Goal: Task Accomplishment & Management: Use online tool/utility

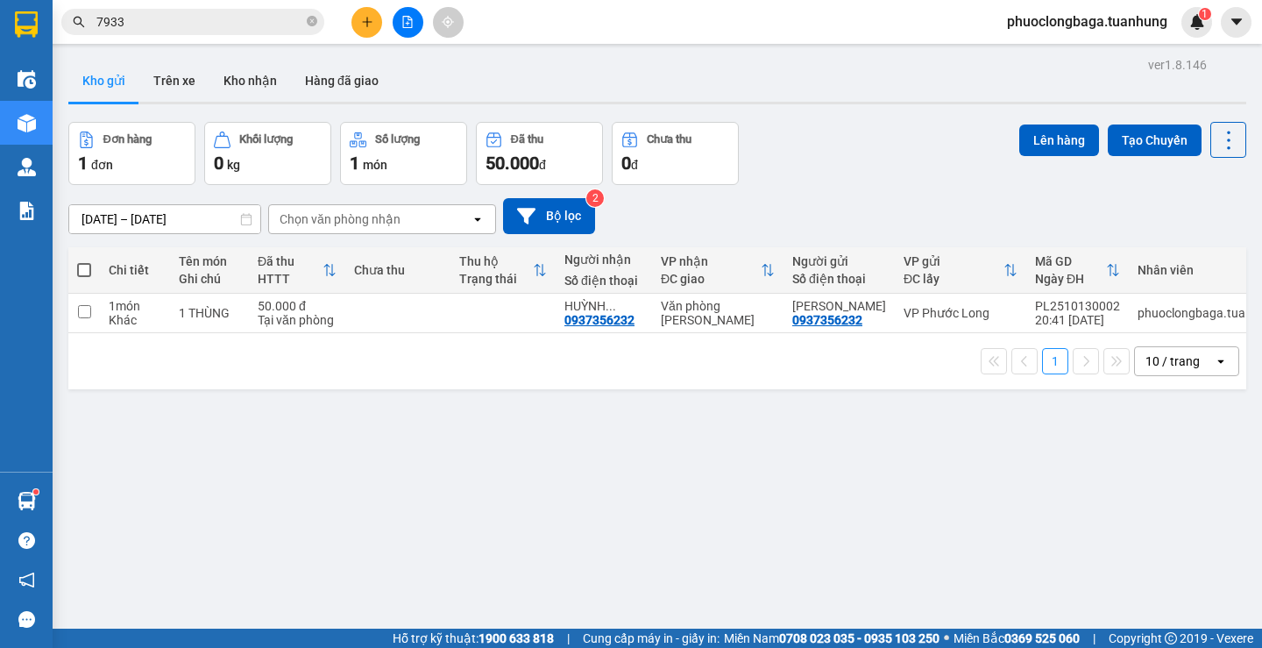
click at [78, 272] on span at bounding box center [84, 270] width 14 height 14
click at [84, 261] on input "checkbox" at bounding box center [84, 261] width 0 height 0
checkbox input "true"
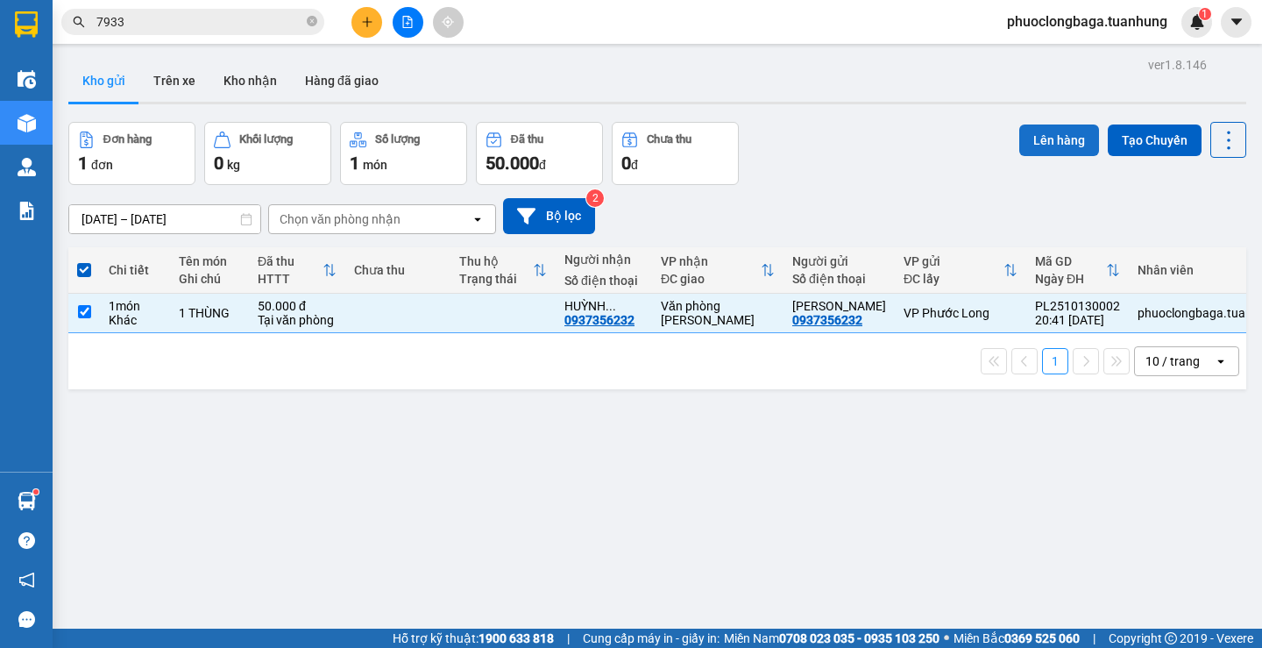
click at [1044, 137] on button "Lên hàng" at bounding box center [1059, 140] width 80 height 32
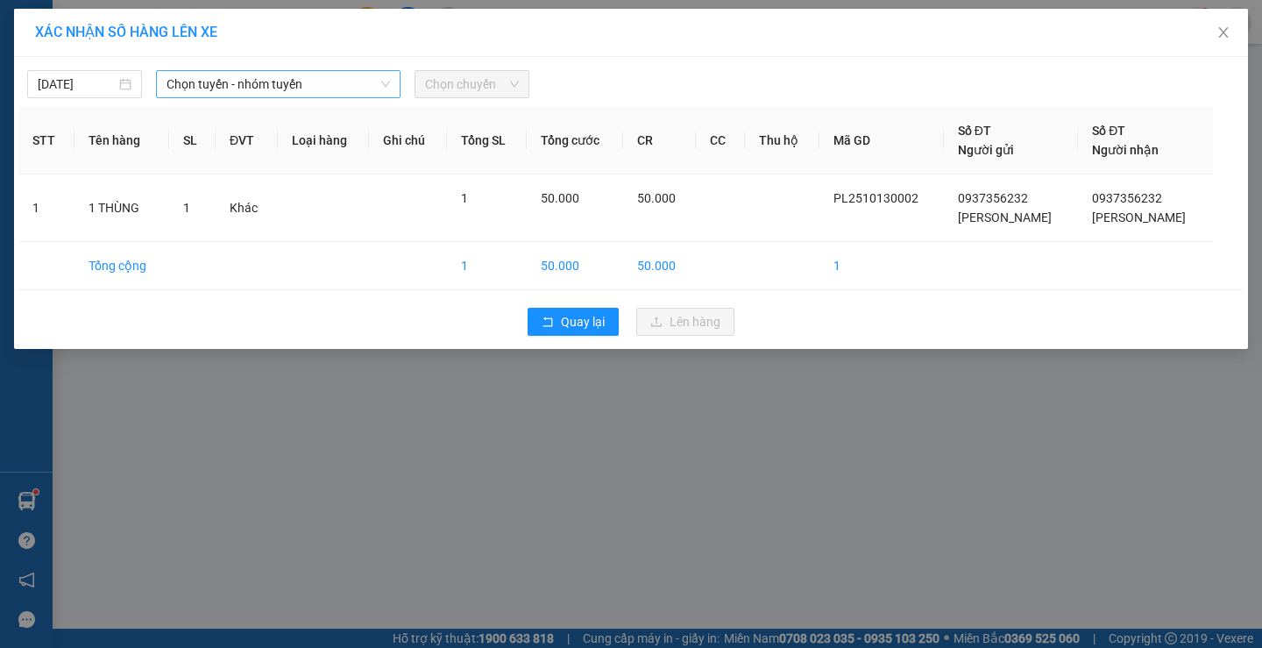
click at [308, 93] on span "Chọn tuyến - nhóm tuyến" at bounding box center [277, 84] width 223 height 26
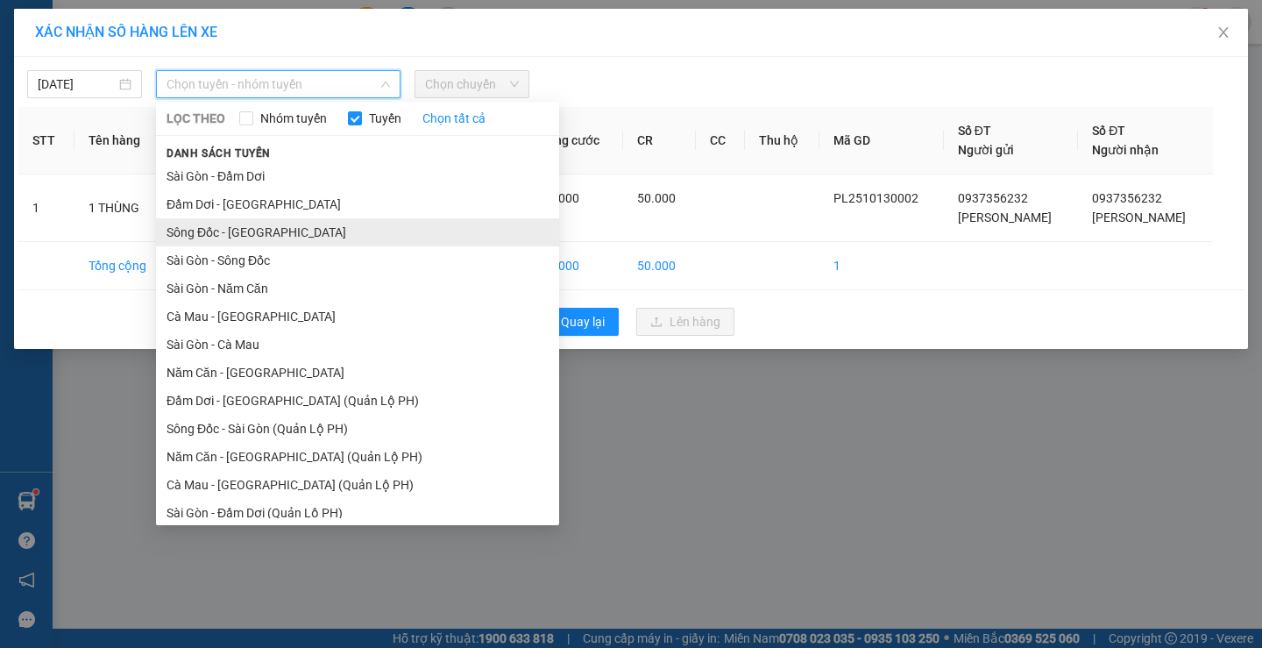
click at [252, 232] on li "Sông Đốc - [GEOGRAPHIC_DATA]" at bounding box center [357, 232] width 403 height 28
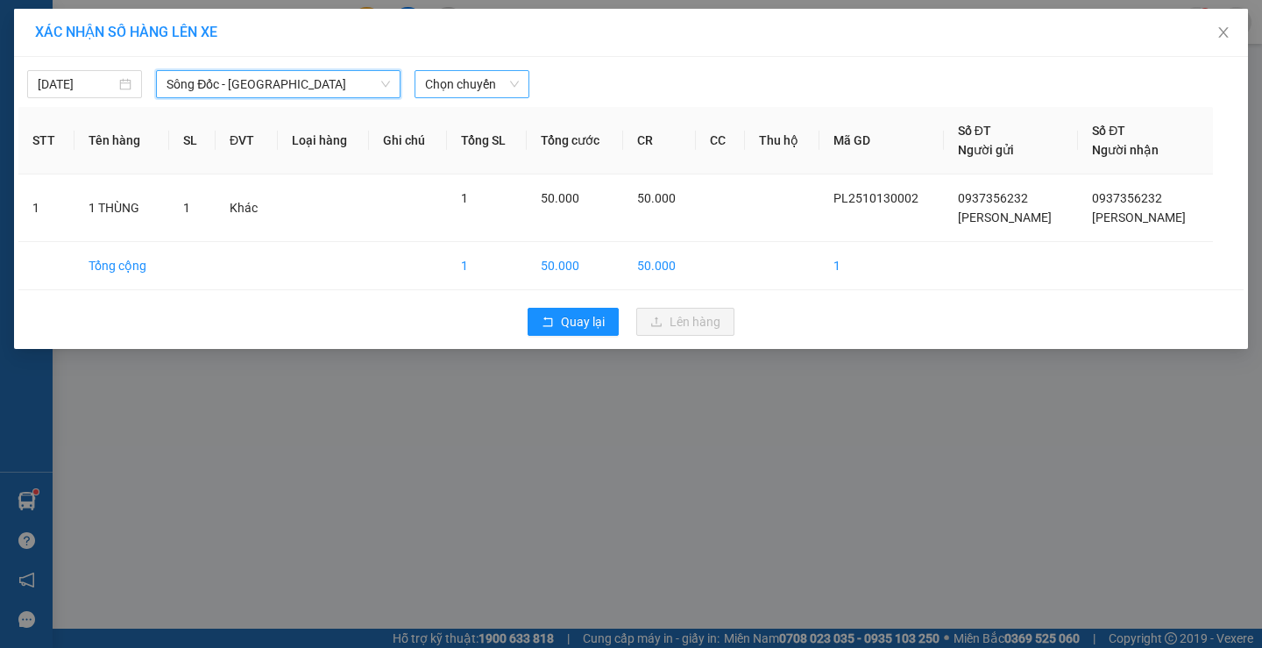
click at [466, 82] on span "Chọn chuyến" at bounding box center [472, 84] width 94 height 26
click at [292, 84] on span "Sông Đốc - [GEOGRAPHIC_DATA]" at bounding box center [277, 84] width 223 height 26
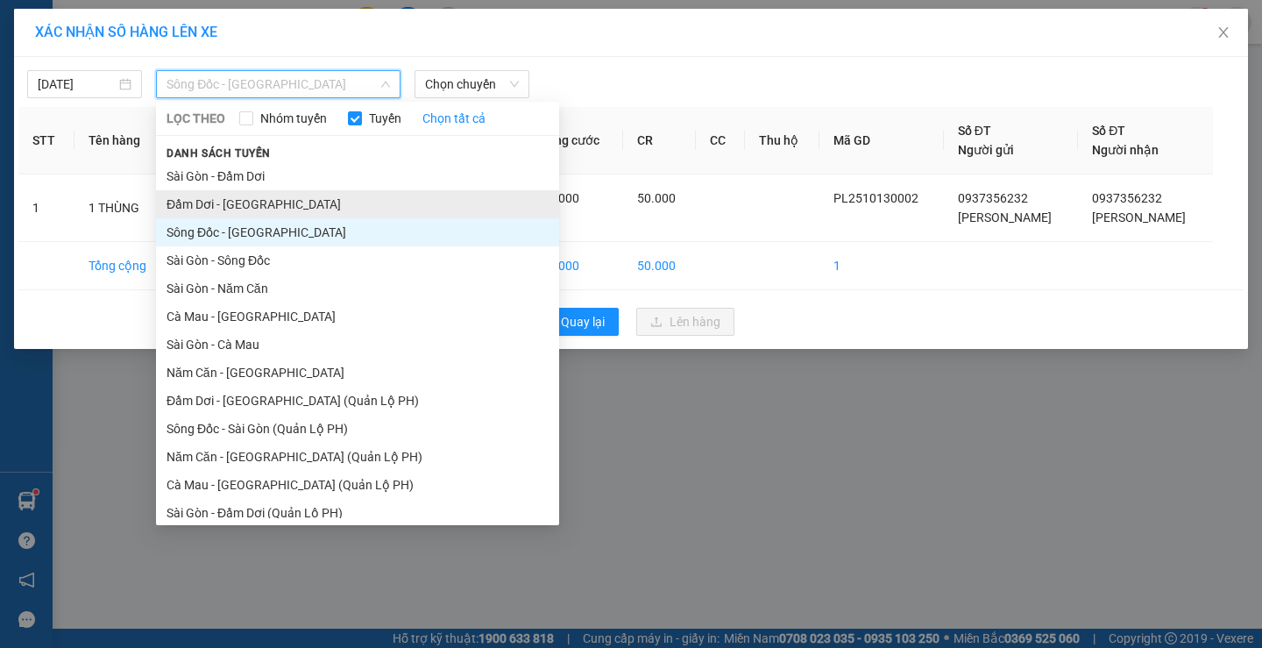
click at [246, 197] on li "Đầm Dơi - [GEOGRAPHIC_DATA]" at bounding box center [357, 204] width 403 height 28
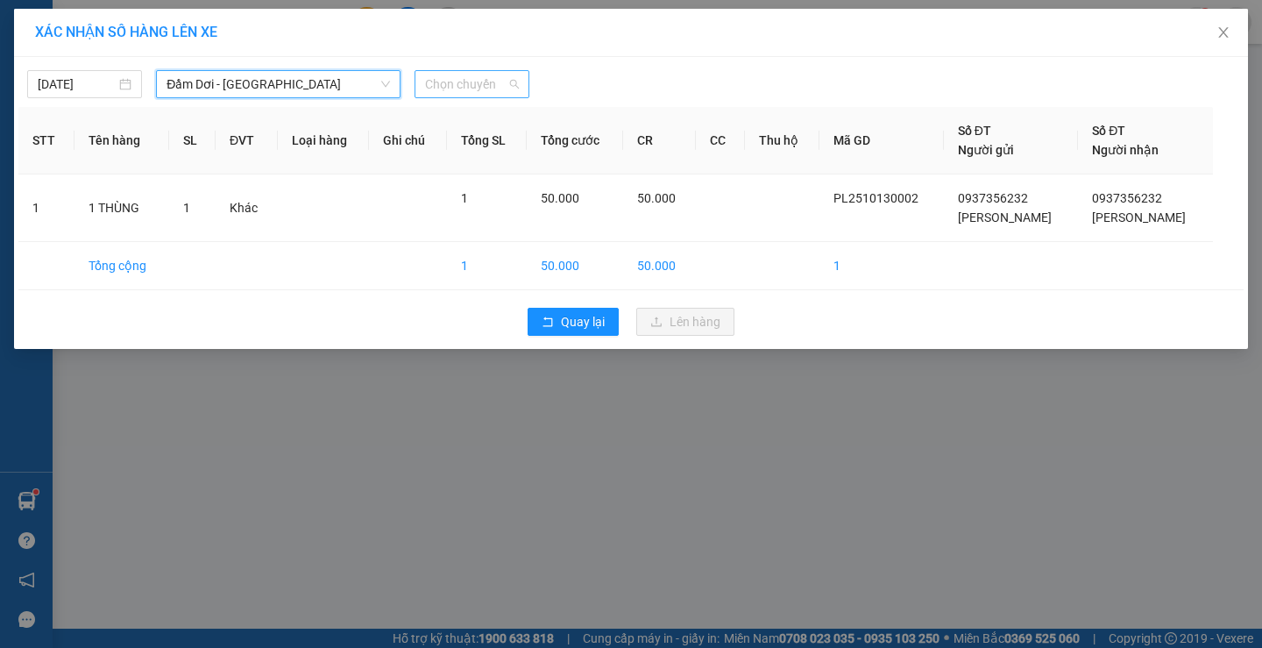
click at [477, 88] on span "Chọn chuyến" at bounding box center [472, 84] width 94 height 26
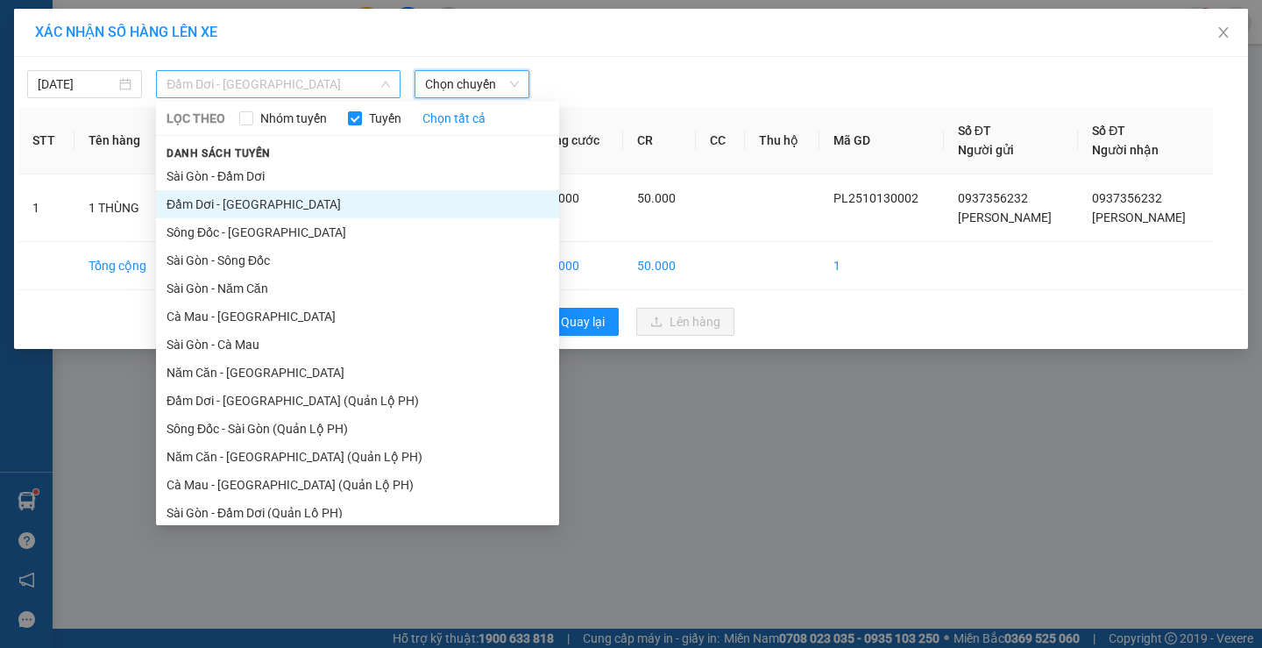
click at [211, 83] on span "Đầm Dơi - [GEOGRAPHIC_DATA]" at bounding box center [277, 84] width 223 height 26
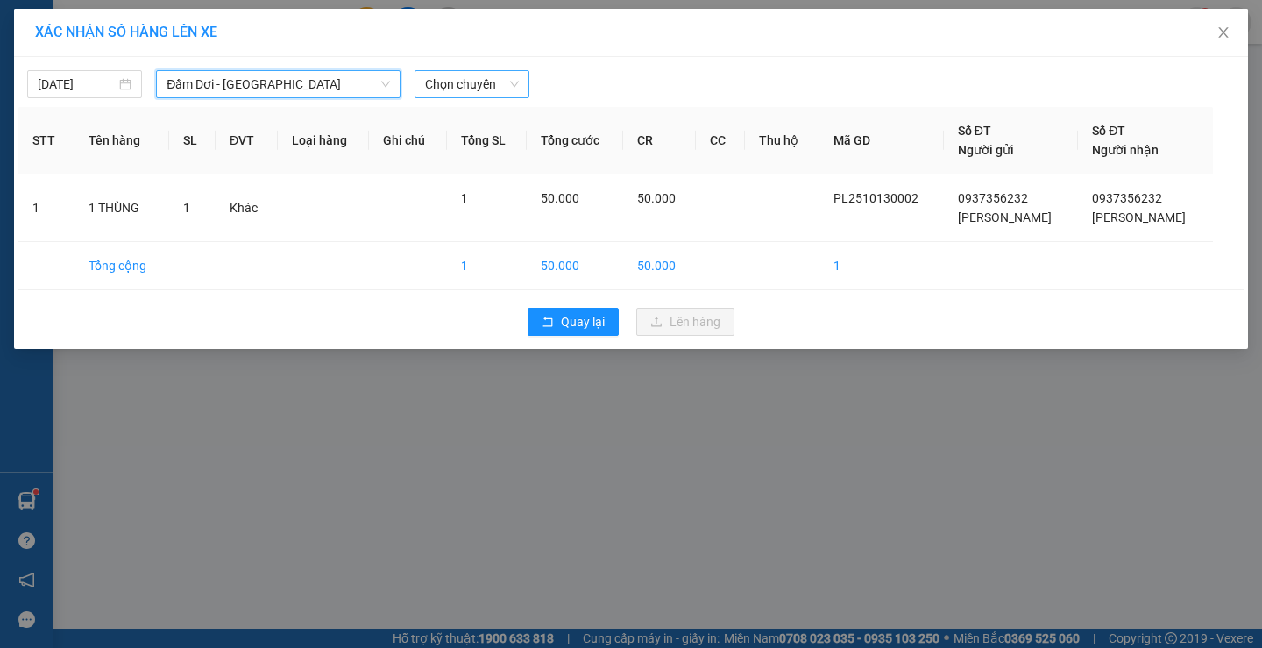
click at [451, 86] on span "Chọn chuyến" at bounding box center [472, 84] width 94 height 26
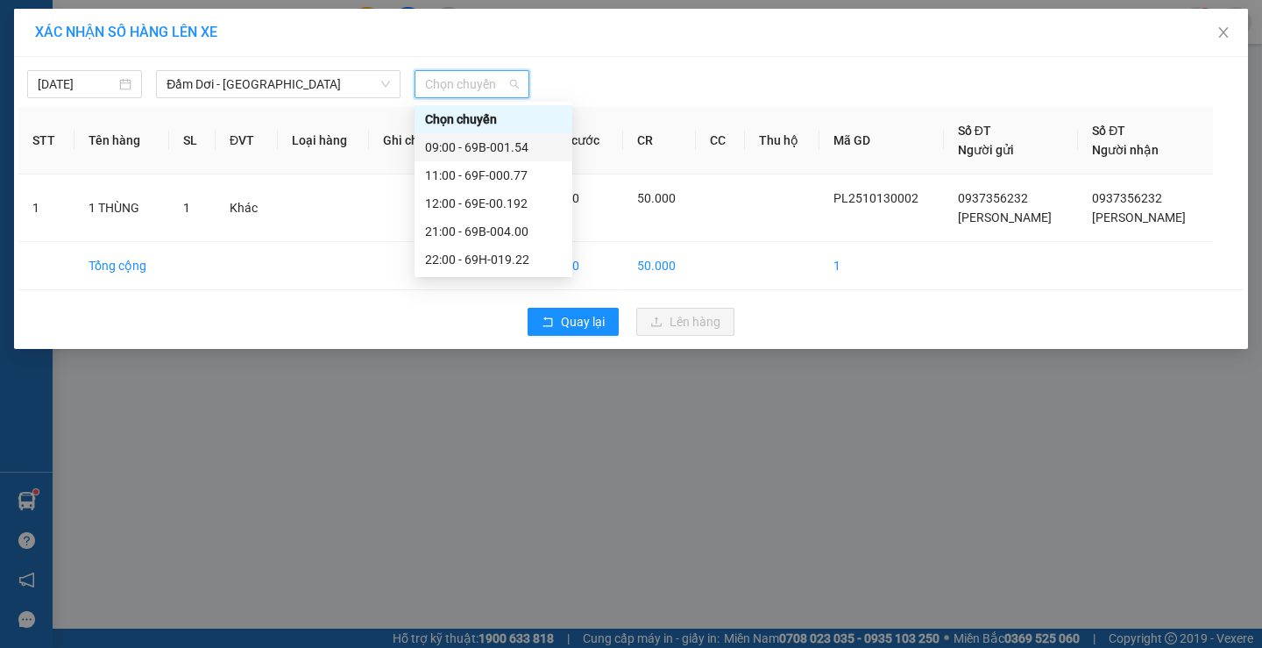
click at [509, 145] on div "09:00 - 69B-001.54" at bounding box center [493, 147] width 137 height 19
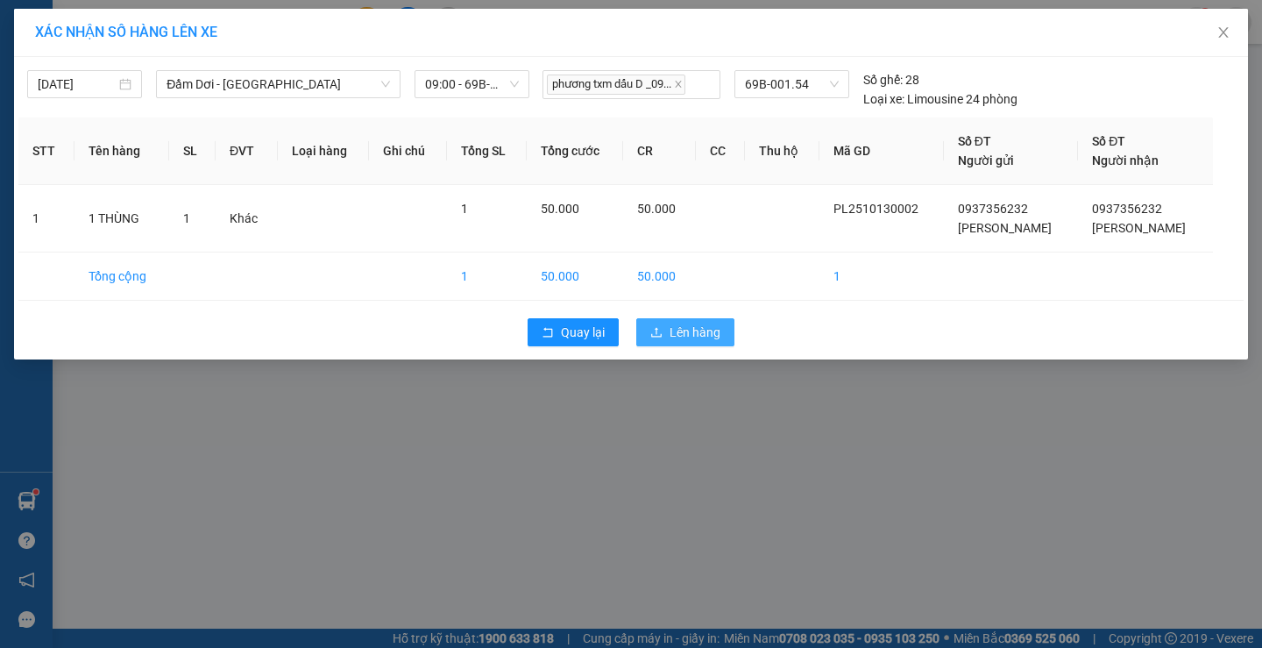
click at [683, 327] on span "Lên hàng" at bounding box center [694, 331] width 51 height 19
